Goal: Information Seeking & Learning: Learn about a topic

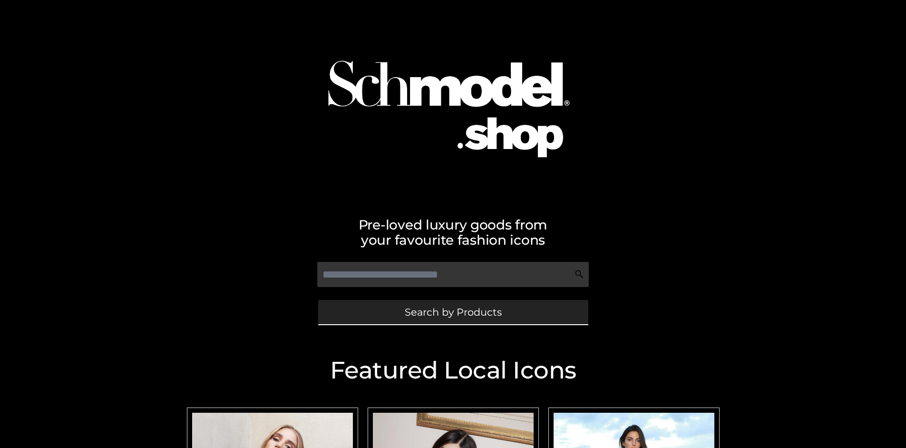
click at [453, 312] on span "Search by Products" at bounding box center [453, 312] width 97 height 10
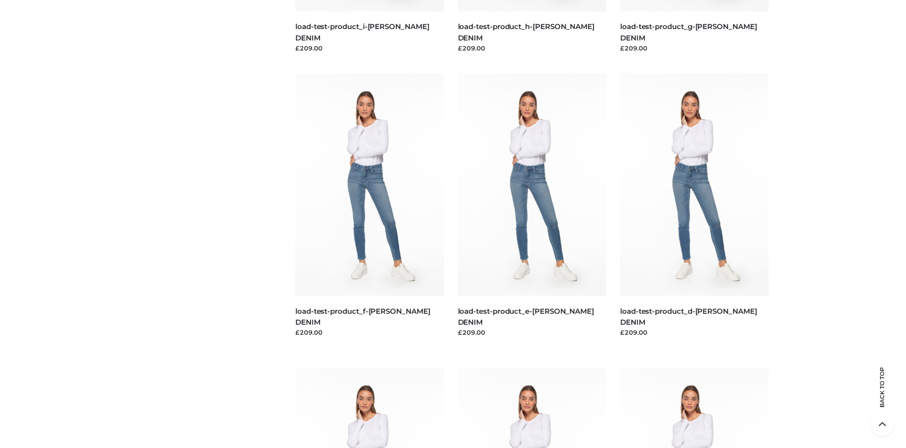
scroll to position [1996, 0]
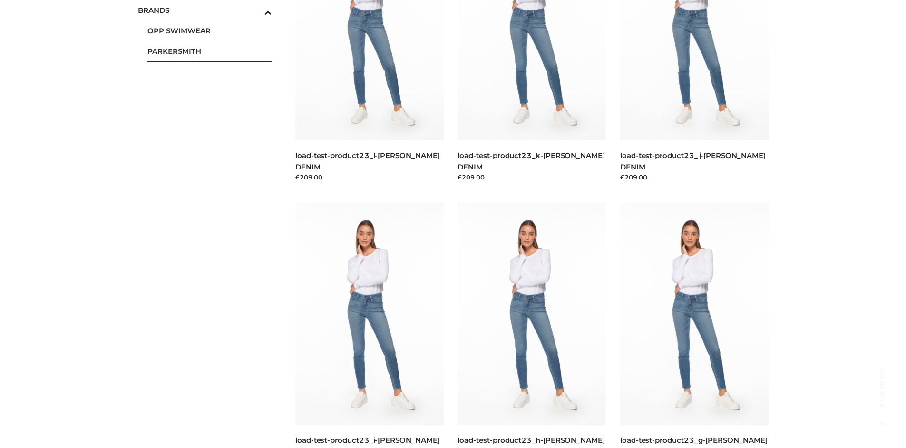
click at [209, 51] on span "PARKERSMITH" at bounding box center [209, 51] width 125 height 11
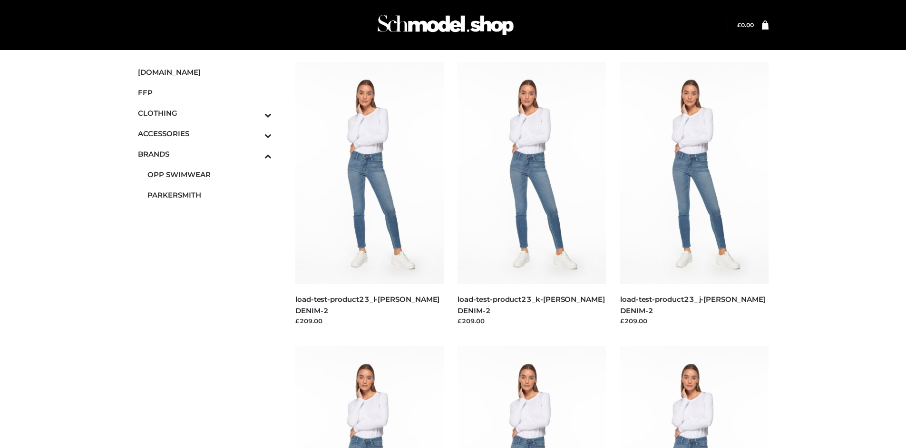
scroll to position [448, 0]
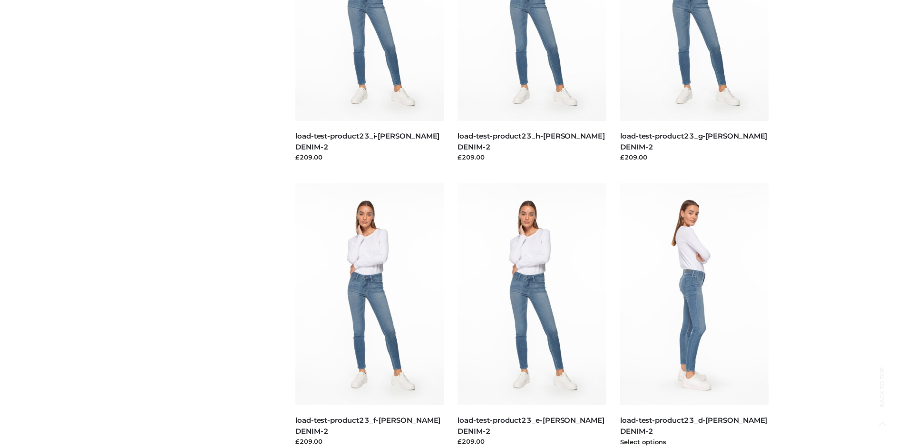
click at [694, 315] on img at bounding box center [694, 294] width 148 height 222
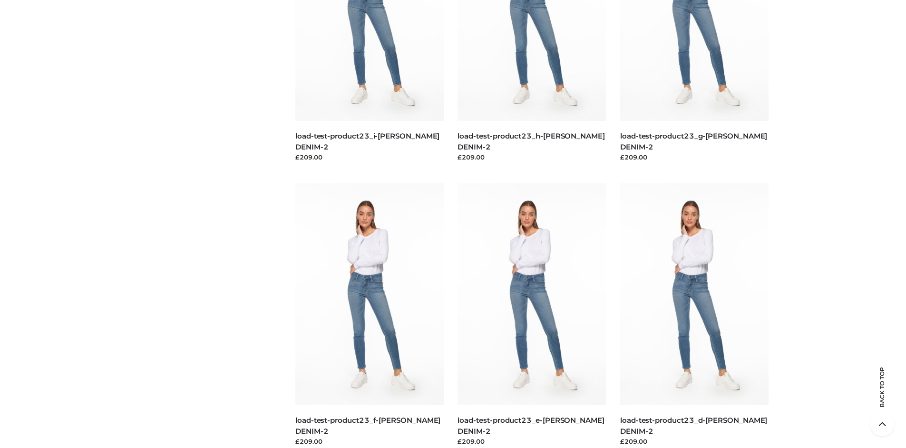
scroll to position [0, 0]
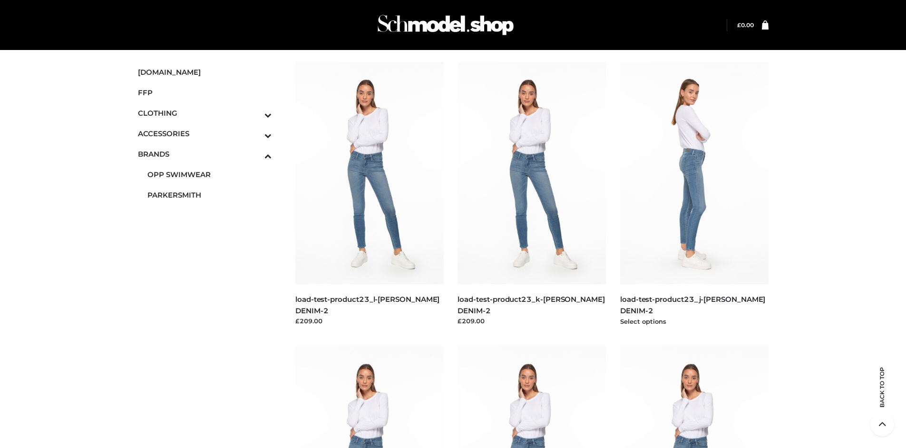
click at [694, 194] on img at bounding box center [694, 173] width 148 height 222
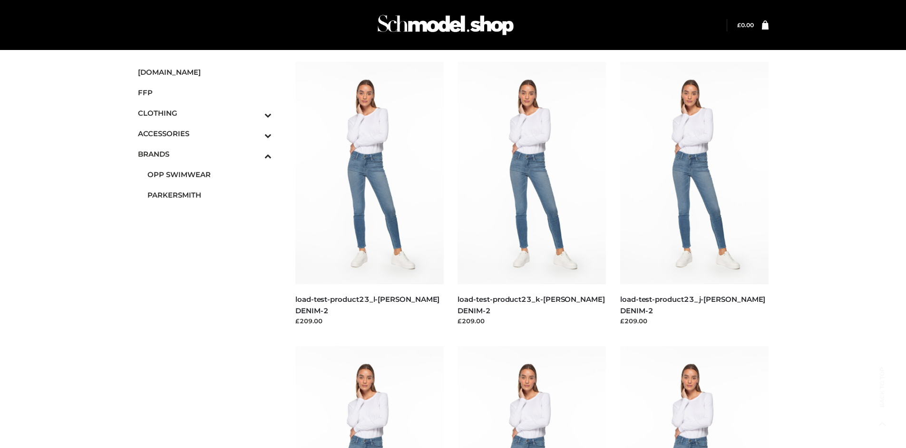
scroll to position [732, 0]
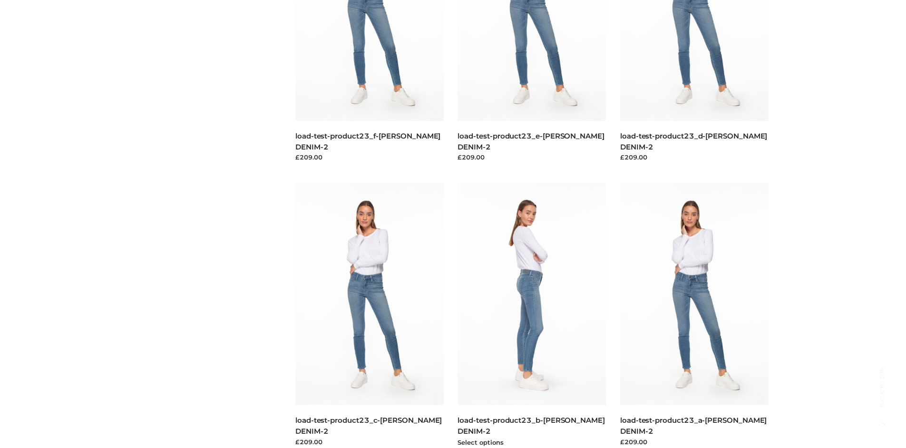
click at [532, 315] on img at bounding box center [532, 294] width 148 height 222
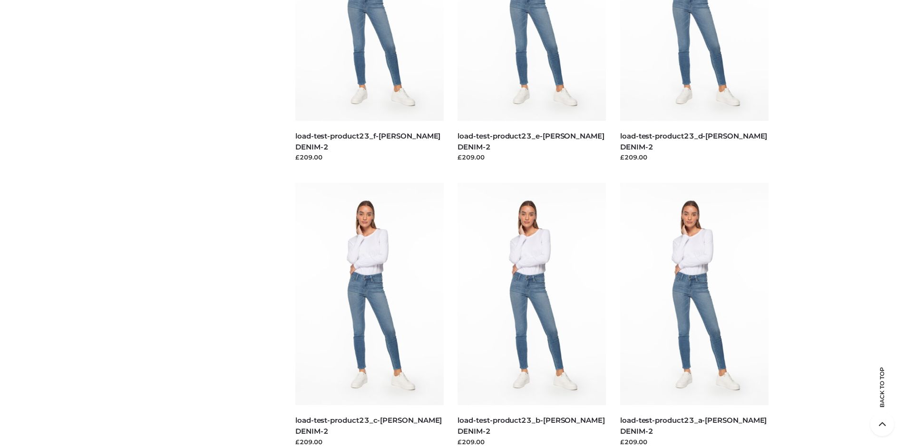
scroll to position [0, 0]
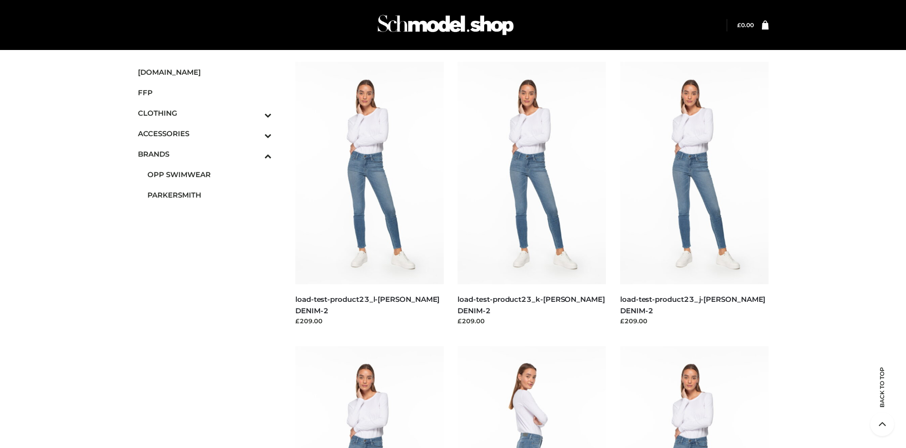
click at [205, 92] on span "FFP" at bounding box center [205, 92] width 134 height 11
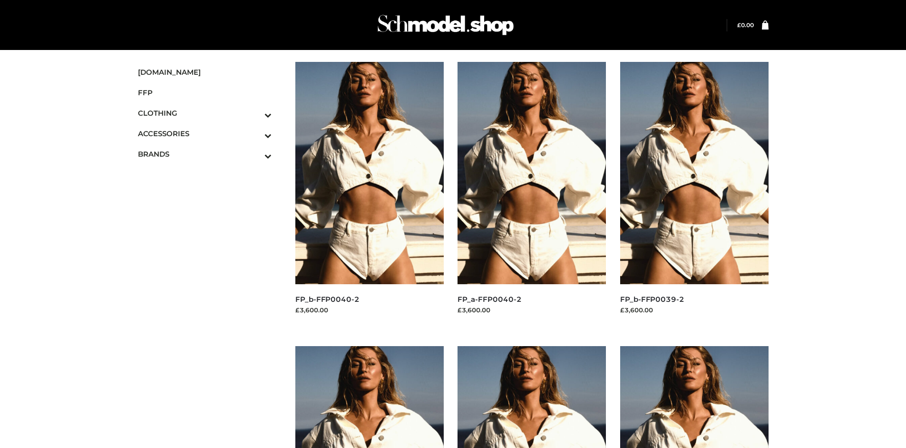
scroll to position [448, 0]
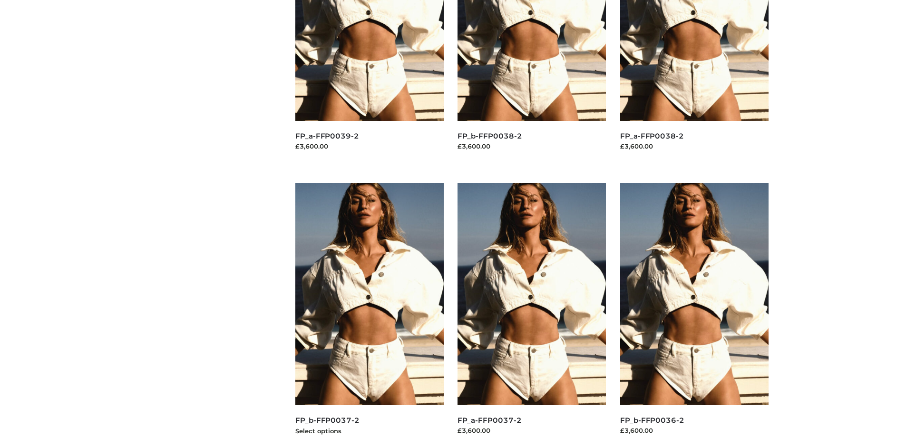
click at [369, 315] on img at bounding box center [369, 294] width 148 height 222
click at [694, 315] on img at bounding box center [694, 294] width 148 height 222
click at [532, 315] on img at bounding box center [532, 294] width 148 height 222
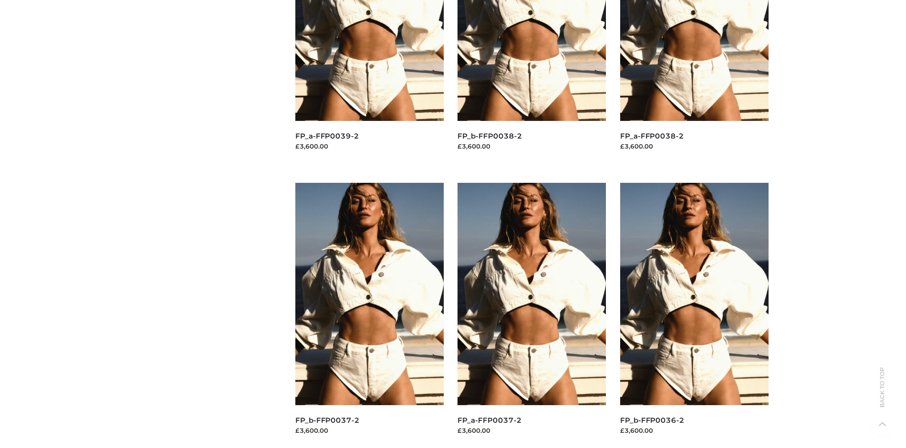
scroll to position [0, 0]
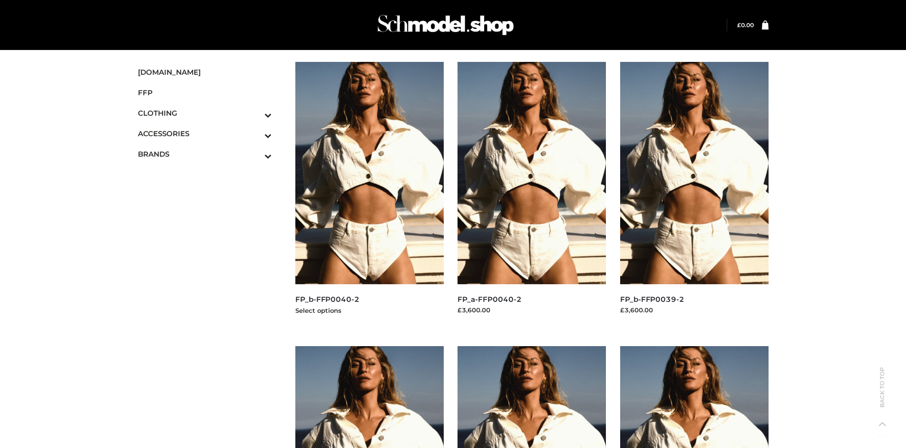
click at [369, 194] on img at bounding box center [369, 173] width 148 height 222
click at [255, 133] on icon "Toggle Submenu" at bounding box center [218, 135] width 107 height 11
click at [209, 174] on span "JEWELRY" at bounding box center [209, 174] width 125 height 11
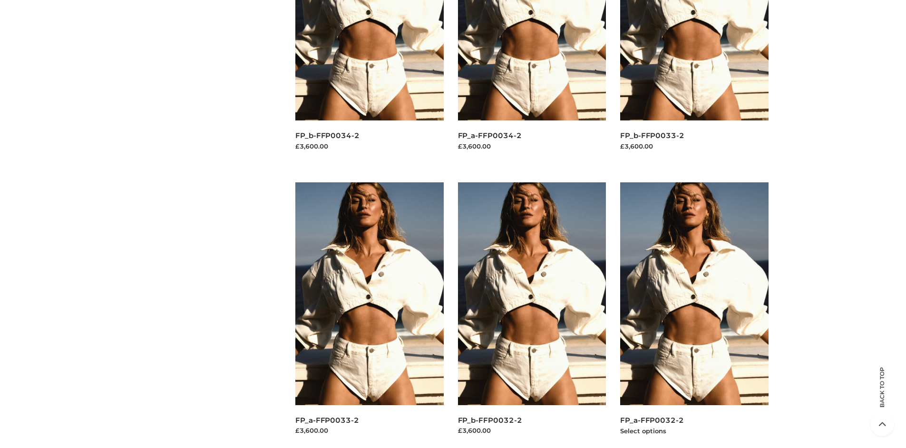
click at [694, 314] on img at bounding box center [694, 293] width 148 height 222
click at [694, 315] on img at bounding box center [694, 294] width 148 height 222
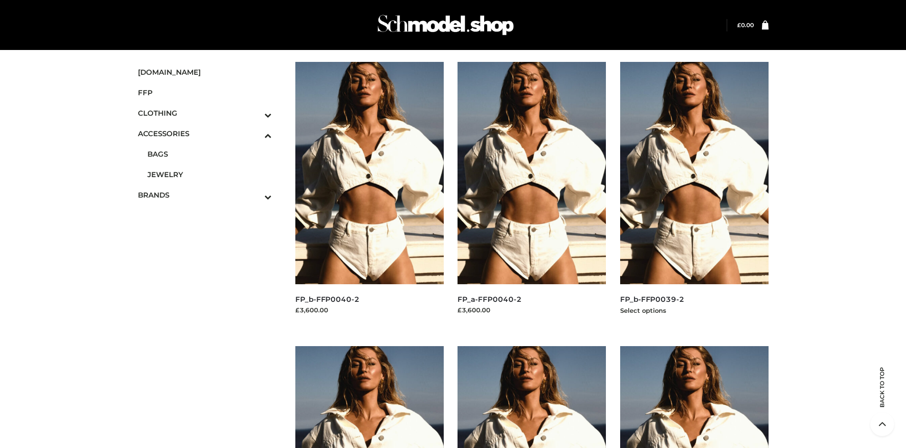
click at [694, 194] on img at bounding box center [694, 173] width 148 height 222
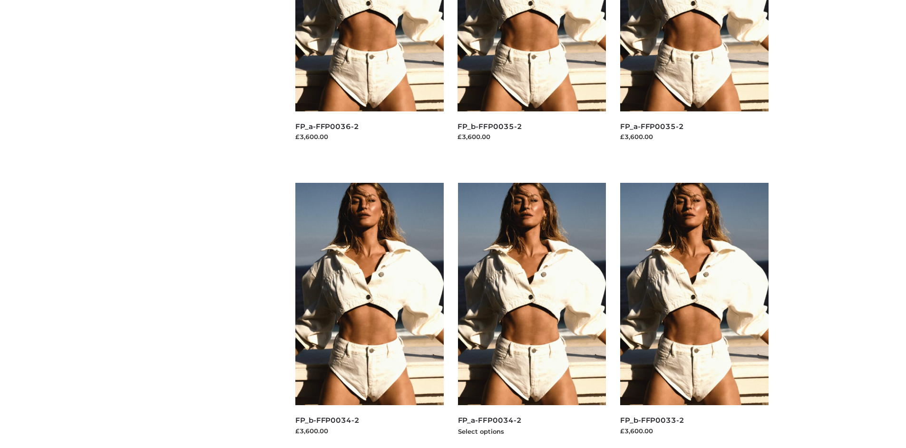
click at [532, 315] on img at bounding box center [532, 294] width 148 height 222
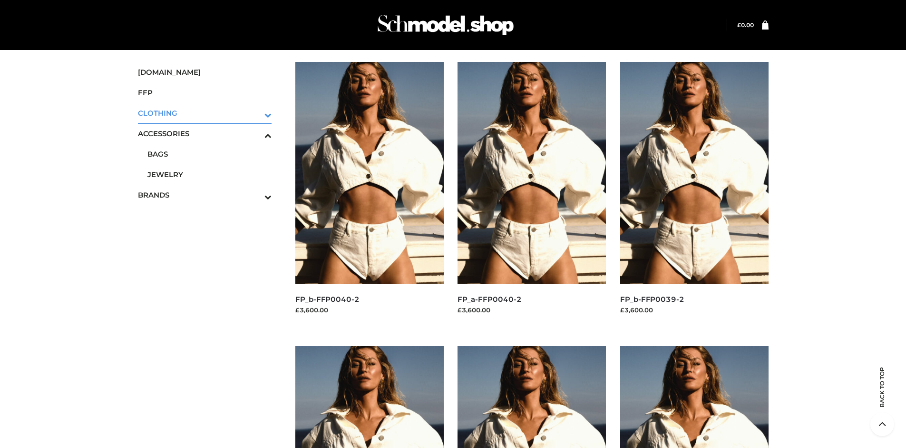
click at [255, 113] on icon "Toggle Submenu" at bounding box center [218, 114] width 107 height 11
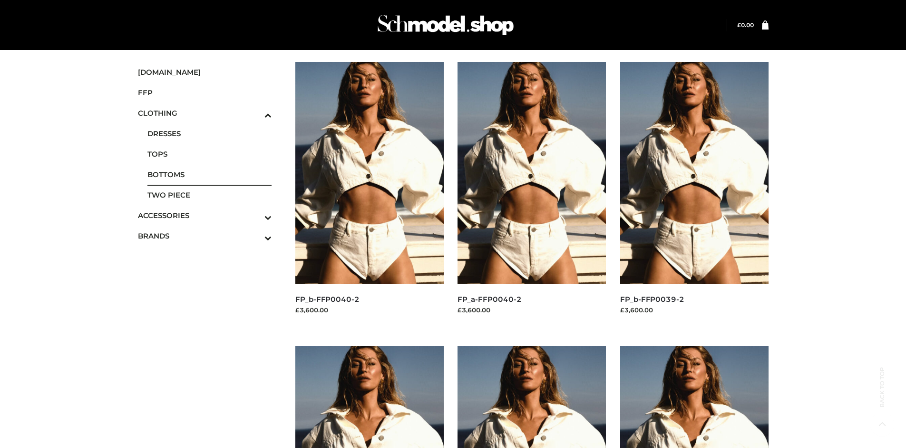
click at [209, 174] on span "BOTTOMS" at bounding box center [209, 174] width 125 height 11
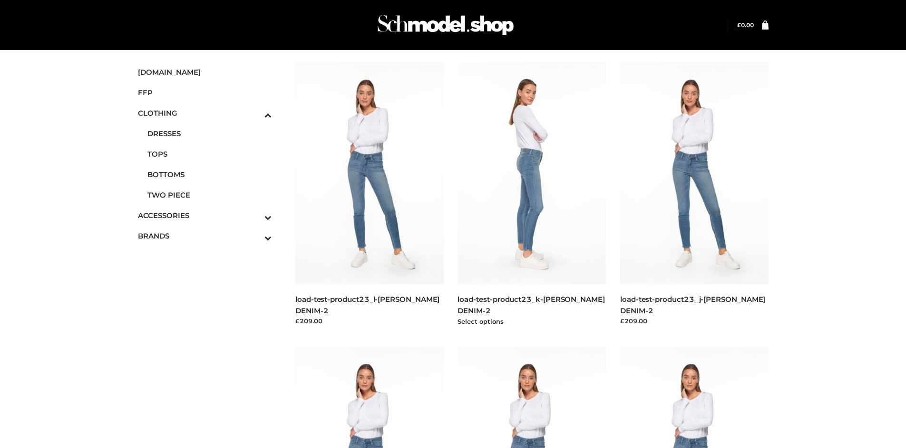
click at [532, 194] on img at bounding box center [532, 173] width 148 height 222
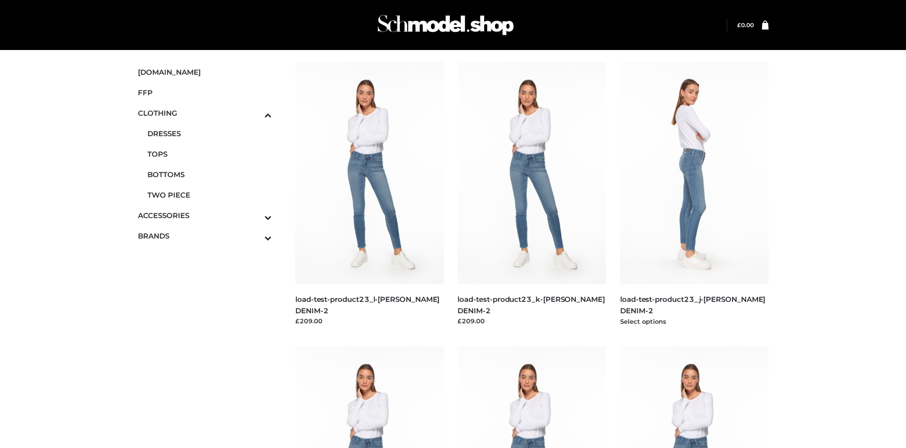
click at [694, 194] on img at bounding box center [694, 173] width 148 height 222
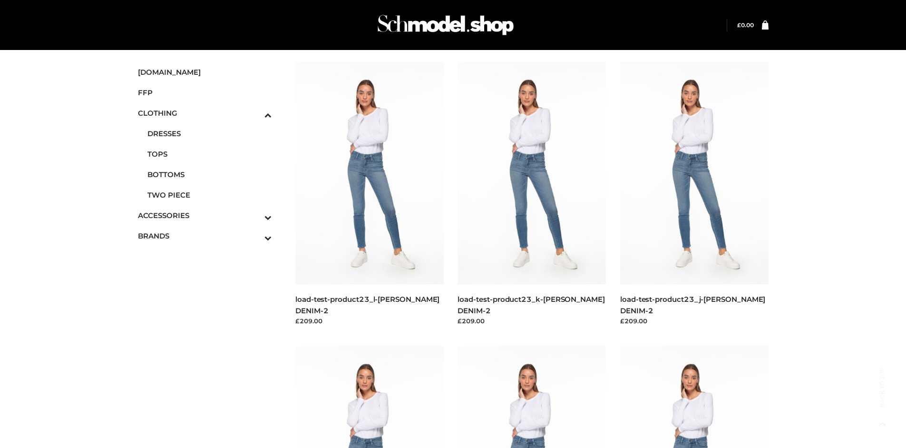
scroll to position [448, 0]
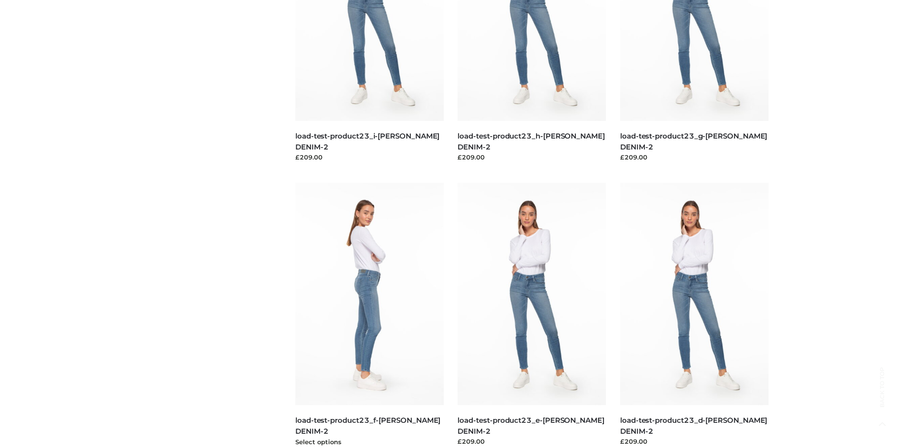
click at [369, 315] on img at bounding box center [369, 294] width 148 height 222
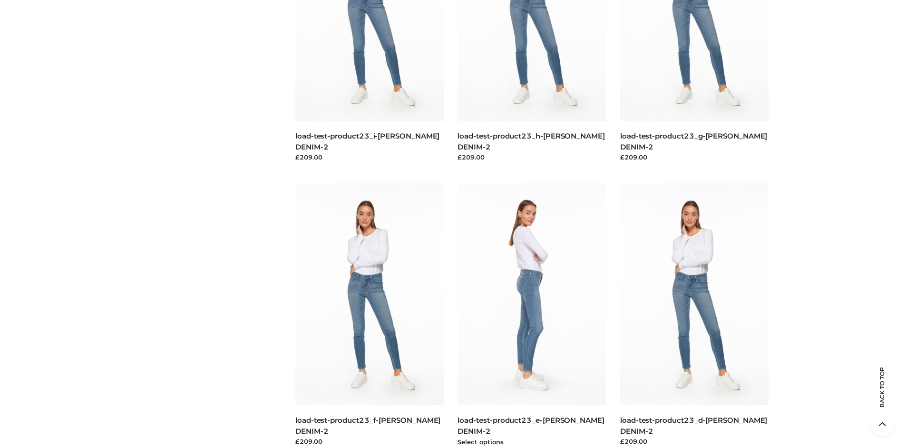
click at [532, 315] on img at bounding box center [532, 294] width 148 height 222
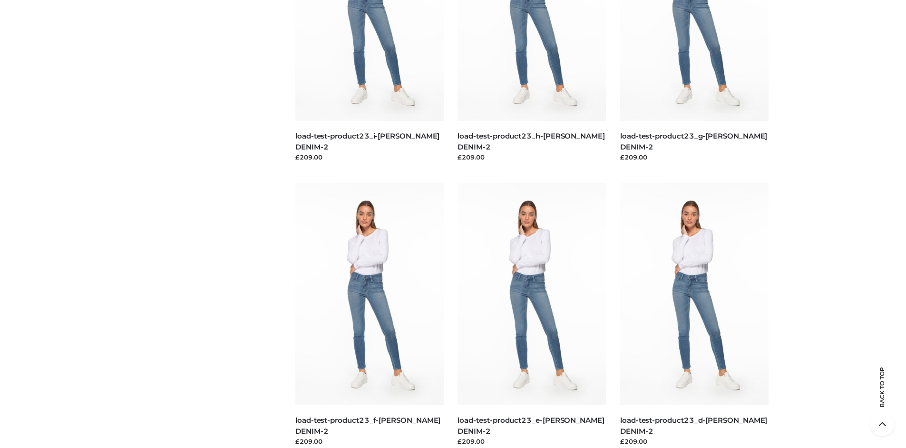
scroll to position [0, 0]
